Goal: Task Accomplishment & Management: Manage account settings

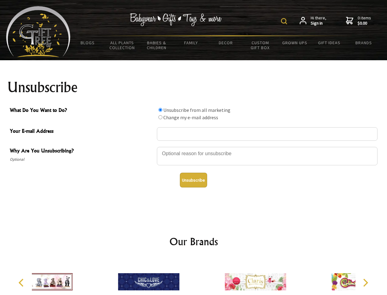
click at [285, 21] on img at bounding box center [284, 21] width 6 height 6
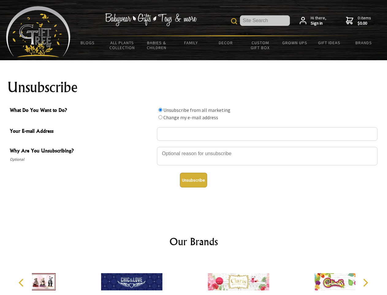
click at [194, 146] on div at bounding box center [267, 156] width 221 height 21
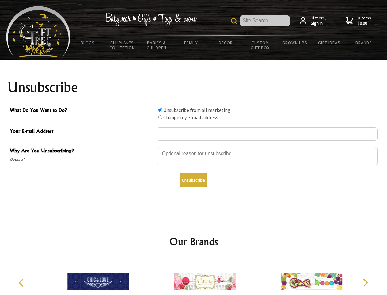
click at [160, 110] on input "What Do You Want to Do?" at bounding box center [161, 110] width 4 height 4
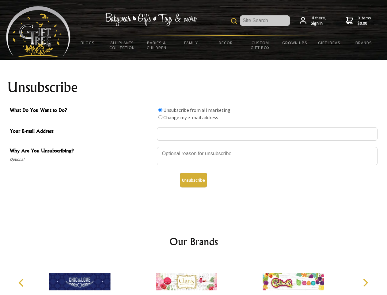
click at [160, 117] on input "What Do You Want to Do?" at bounding box center [161, 117] width 4 height 4
radio input "true"
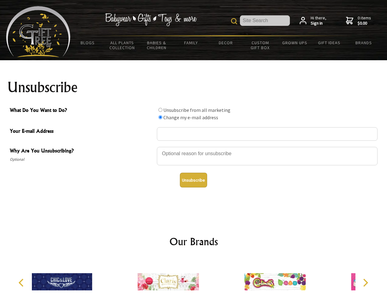
click at [194, 180] on button "Unsubscribe" at bounding box center [193, 179] width 27 height 15
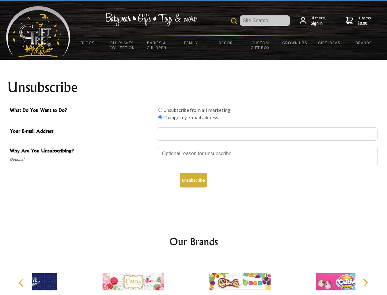
click at [194, 276] on div at bounding box center [240, 282] width 107 height 48
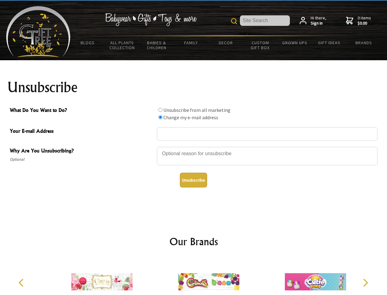
click at [22, 282] on icon "Previous" at bounding box center [22, 282] width 8 height 8
click at [366, 282] on icon "Next" at bounding box center [365, 282] width 8 height 8
